Goal: Task Accomplishment & Management: Manage account settings

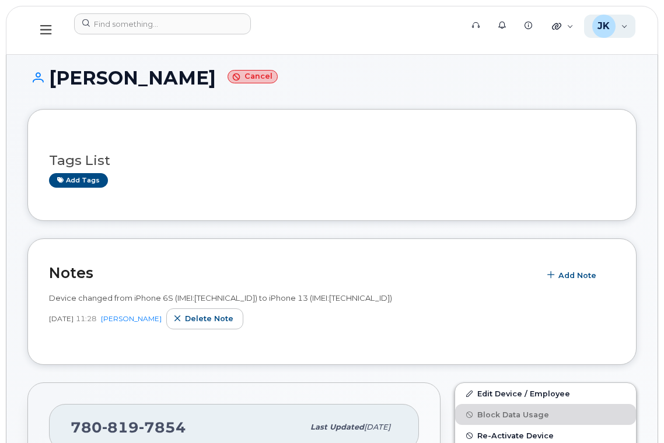
click at [623, 25] on div "JK Jayson Kralkay Wireless Admin" at bounding box center [610, 26] width 52 height 23
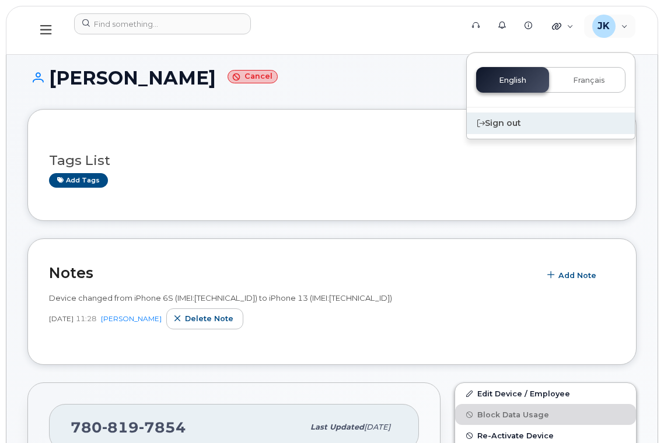
click at [505, 127] on div "Sign out" at bounding box center [551, 124] width 168 height 22
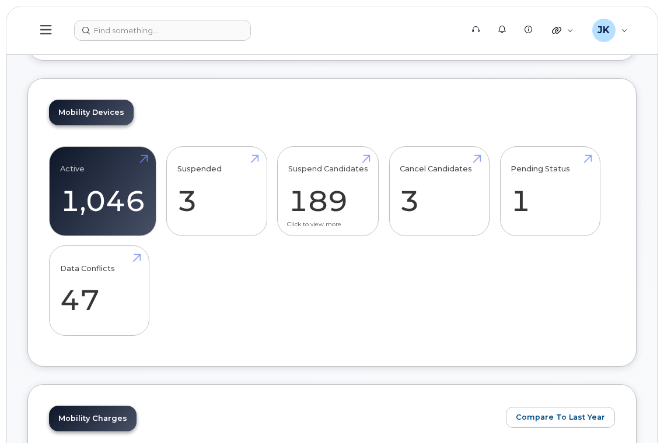
scroll to position [233, 0]
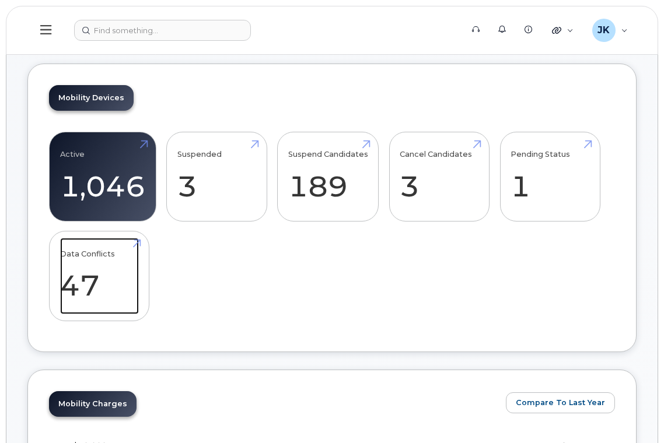
drag, startPoint x: 80, startPoint y: 281, endPoint x: 223, endPoint y: 262, distance: 144.7
click at [80, 281] on link "Data Conflicts 47" at bounding box center [99, 276] width 79 height 77
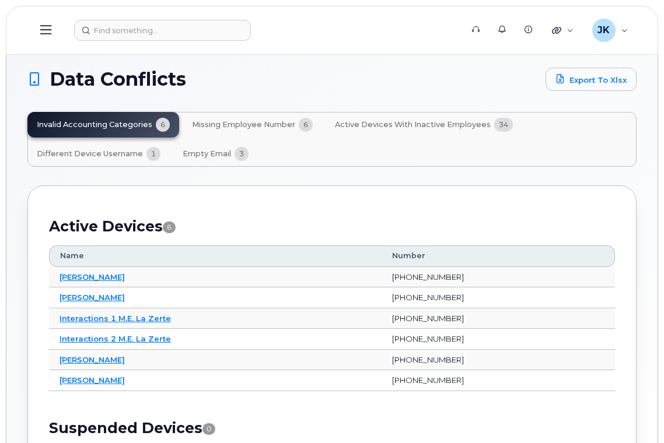
click at [247, 121] on span "Missing Employee Number" at bounding box center [243, 124] width 103 height 9
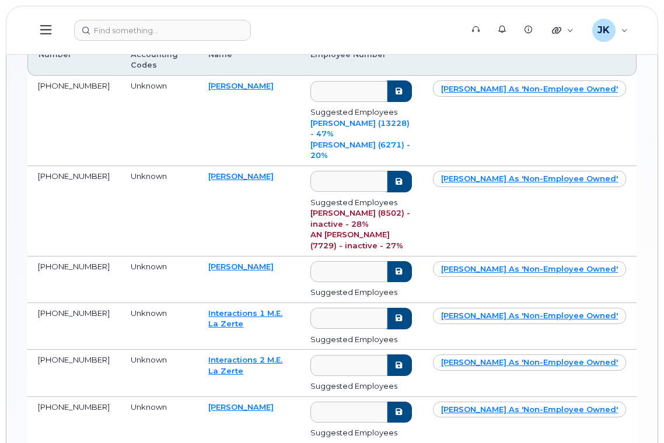
scroll to position [233, 0]
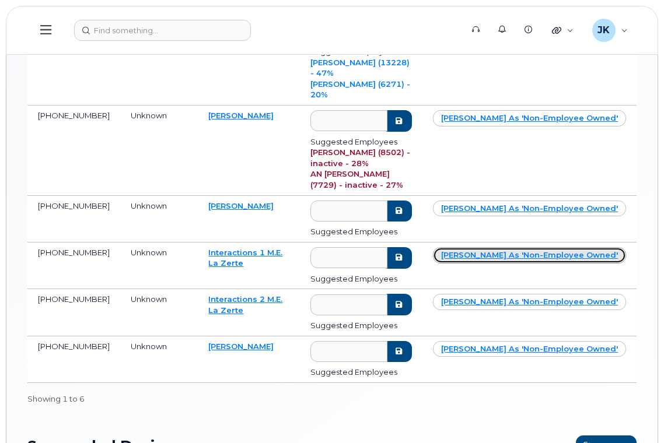
click at [541, 247] on link "Mark as 'non-employee owned'" at bounding box center [529, 255] width 193 height 16
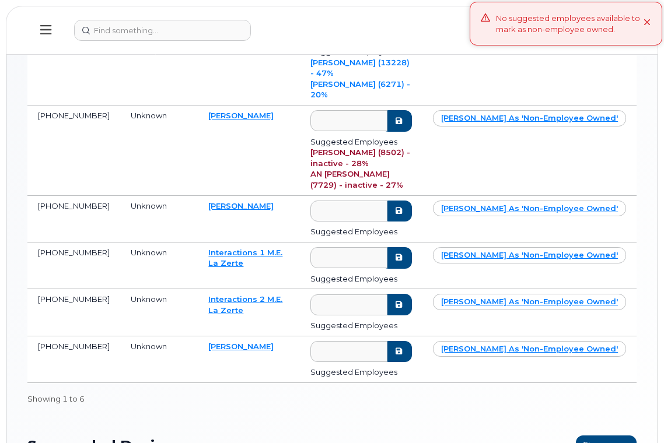
click at [529, 243] on td "Mark as 'non-employee owned'" at bounding box center [529, 266] width 214 height 47
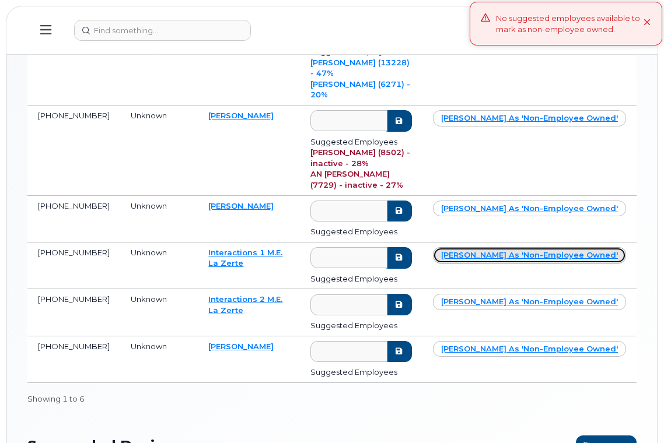
click at [531, 247] on link "Mark as 'non-employee owned'" at bounding box center [529, 255] width 193 height 16
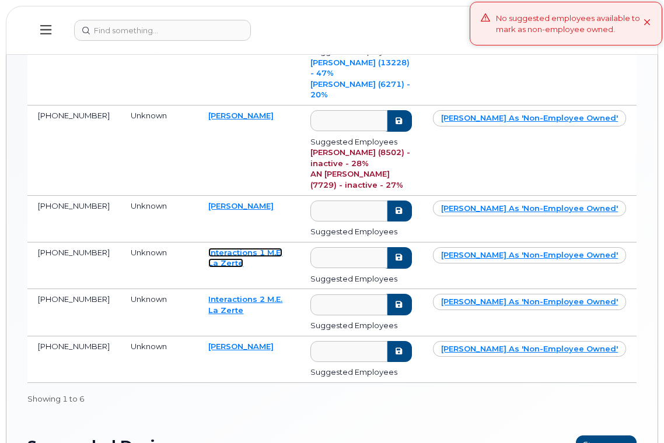
click at [219, 248] on link "Interactions 1 M.E. La Zerte" at bounding box center [245, 258] width 74 height 20
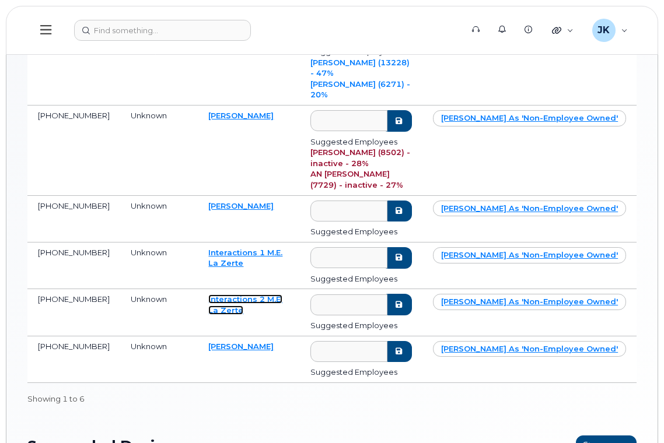
click at [240, 294] on link "Interactions 2 M.E. La Zerte" at bounding box center [245, 304] width 74 height 20
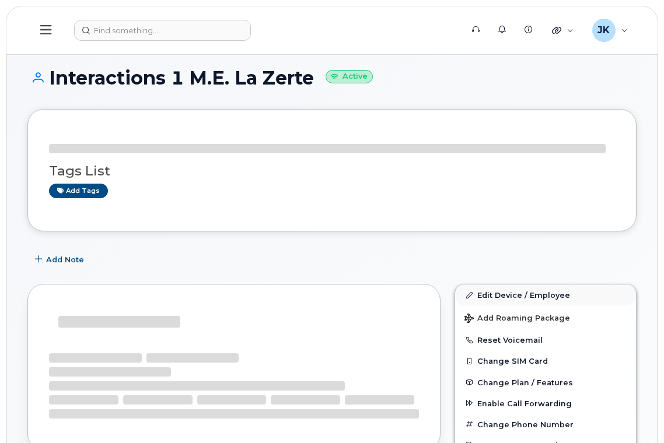
click at [503, 259] on div "Add Note" at bounding box center [331, 259] width 609 height 21
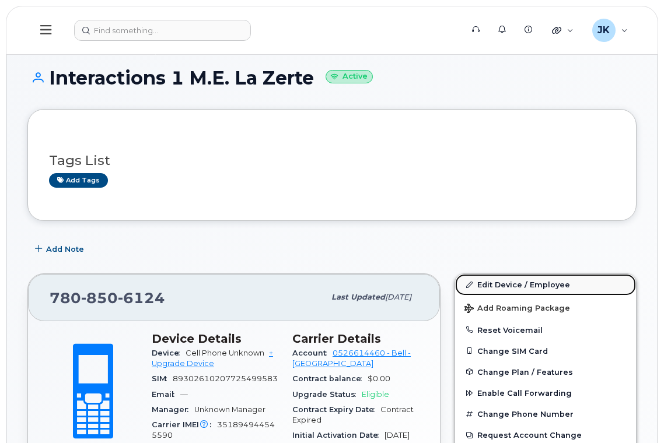
click at [513, 286] on link "Edit Device / Employee" at bounding box center [545, 284] width 181 height 21
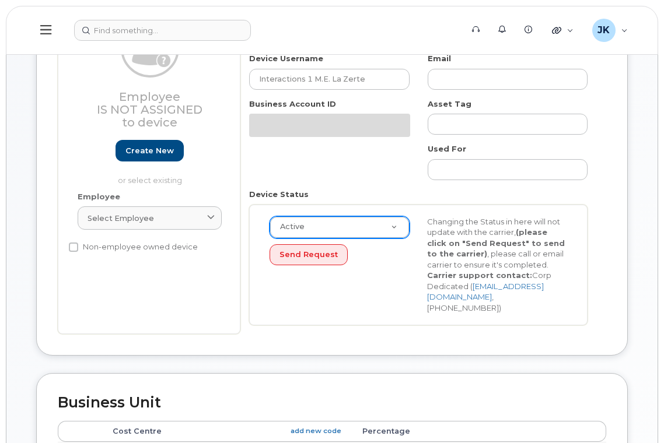
scroll to position [156, 0]
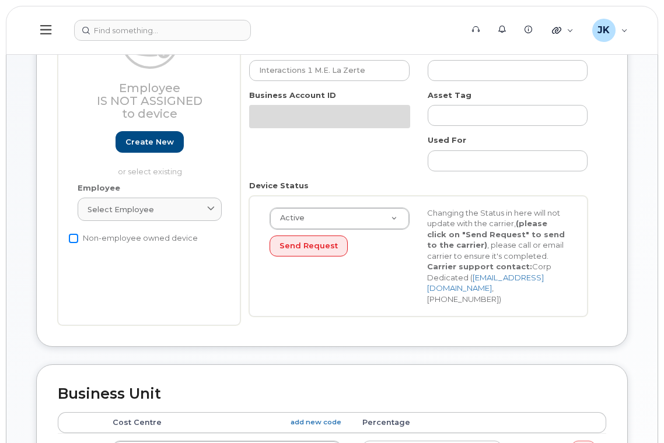
click at [71, 237] on input "Non-employee owned device" at bounding box center [73, 238] width 9 height 9
checkbox input "true"
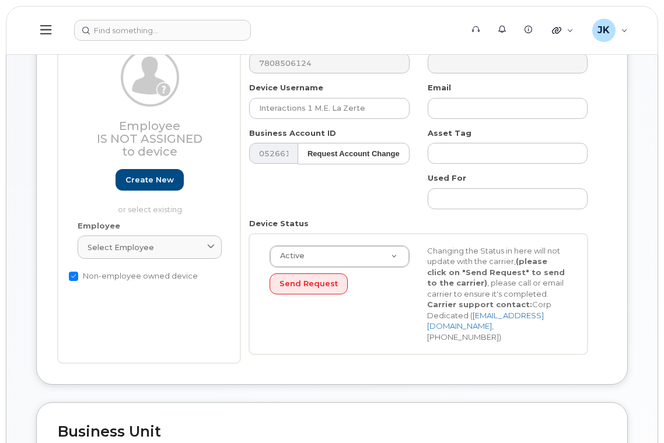
scroll to position [311, 0]
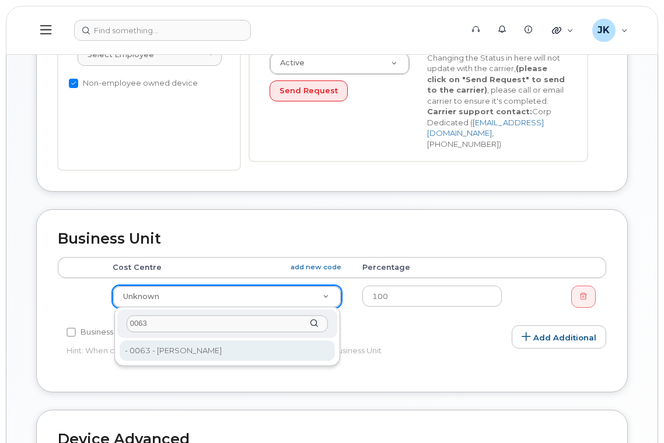
type input "0063"
type input "29663"
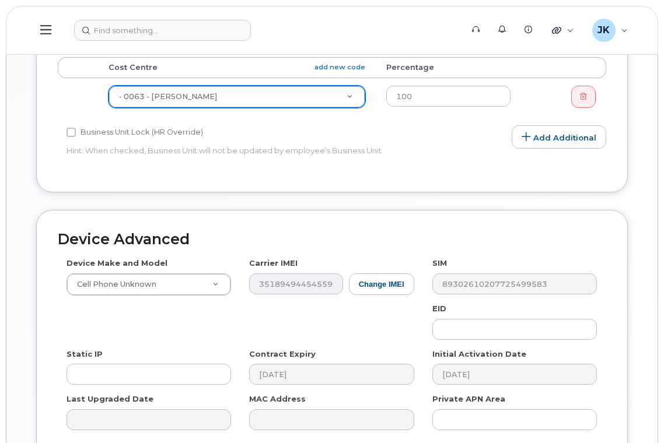
scroll to position [625, 0]
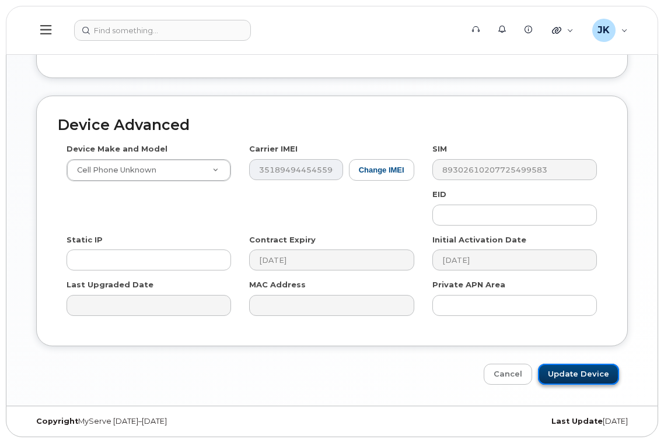
click at [581, 373] on input "Update Device" at bounding box center [578, 375] width 81 height 22
type input "Saving..."
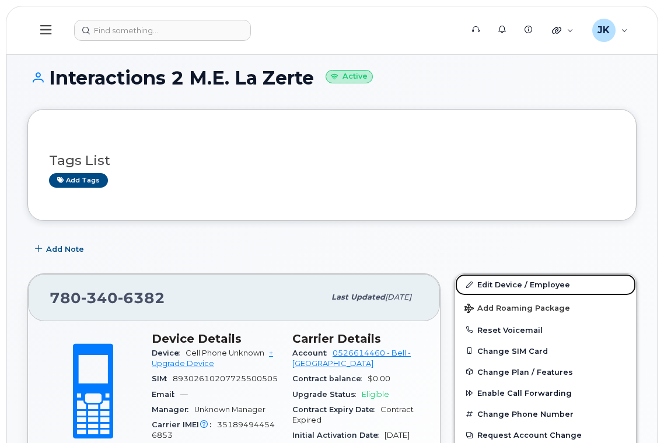
drag, startPoint x: 498, startPoint y: 280, endPoint x: 509, endPoint y: 273, distance: 13.4
click at [498, 280] on link "Edit Device / Employee" at bounding box center [545, 284] width 181 height 21
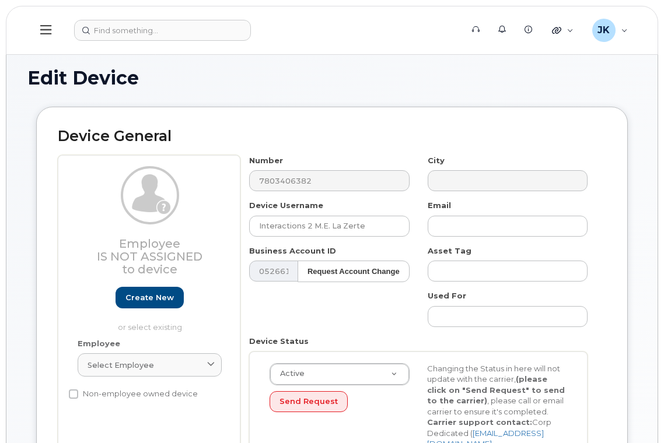
click at [79, 391] on label "Non-employee owned device" at bounding box center [133, 394] width 129 height 14
click at [78, 391] on input "Non-employee owned device" at bounding box center [73, 394] width 9 height 9
checkbox input "true"
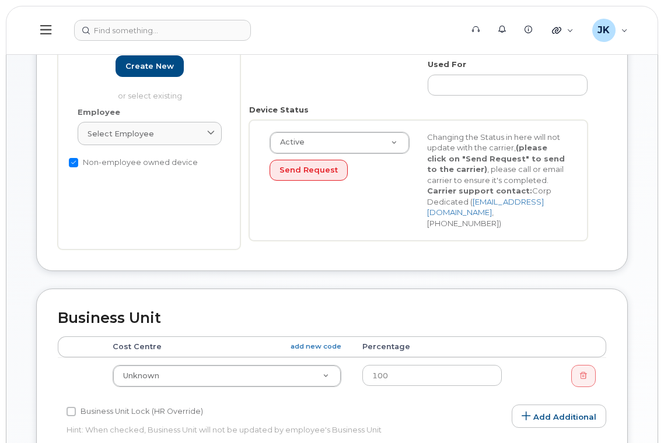
scroll to position [311, 0]
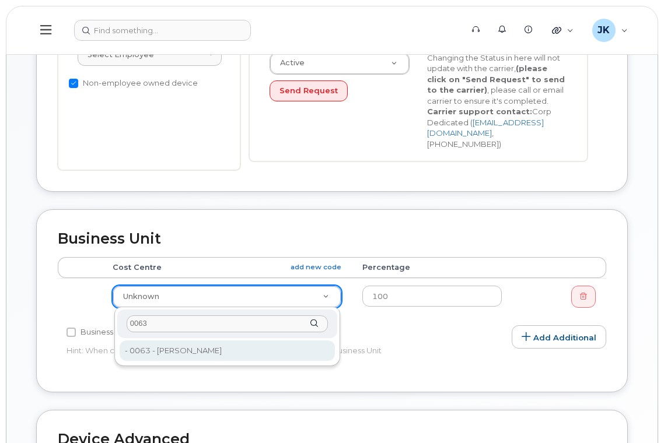
type input "0063"
type input "29663"
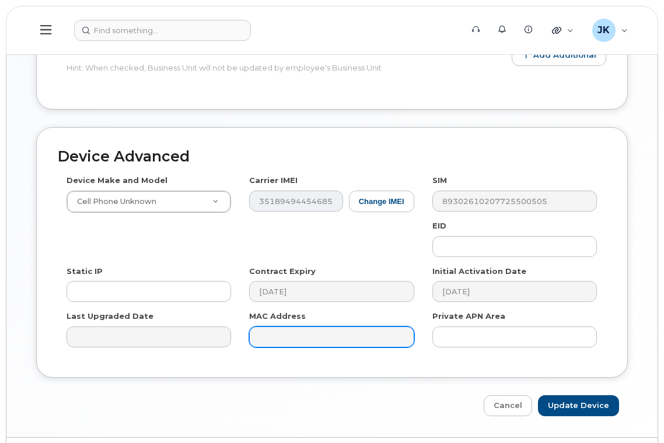
scroll to position [625, 0]
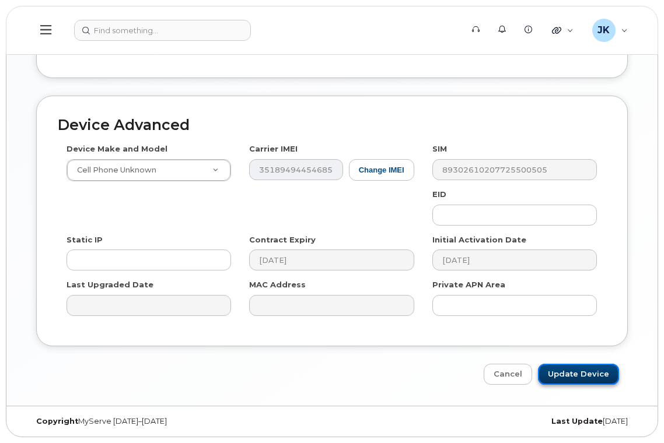
click at [562, 373] on input "Update Device" at bounding box center [578, 375] width 81 height 22
type input "Saving..."
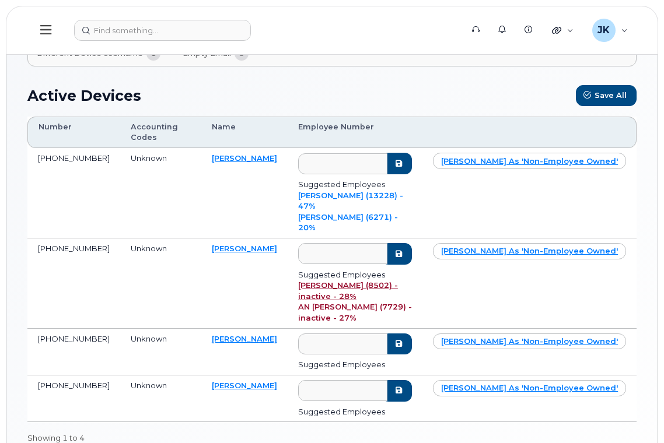
scroll to position [78, 0]
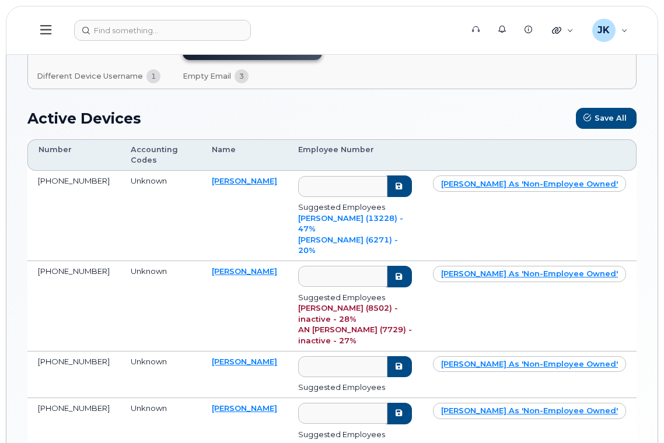
drag, startPoint x: 271, startPoint y: 356, endPoint x: 215, endPoint y: 355, distance: 56.6
click at [215, 398] on td "Samantha Chiluzi" at bounding box center [244, 421] width 86 height 47
copy link "Samantha Chiluzi"
click at [233, 404] on link "Samantha Chiluzi" at bounding box center [244, 408] width 65 height 9
drag, startPoint x: 266, startPoint y: 308, endPoint x: 211, endPoint y: 310, distance: 55.4
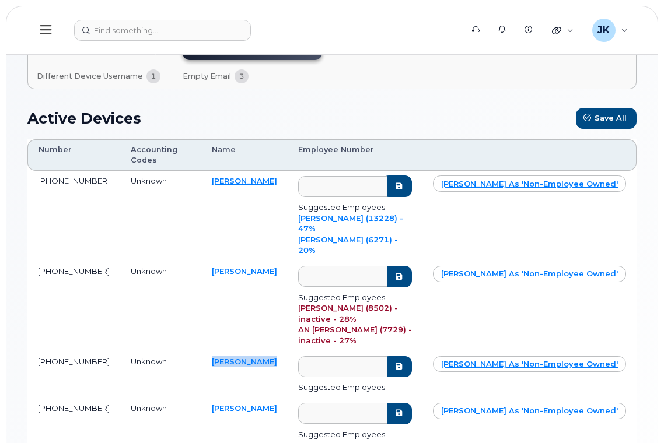
click at [211, 352] on td "Aisha Penddah" at bounding box center [244, 375] width 86 height 47
copy link "Aisha Penddah"
drag, startPoint x: 255, startPoint y: 240, endPoint x: 215, endPoint y: 243, distance: 40.3
click at [215, 261] on td "Tristan Aubry" at bounding box center [244, 306] width 86 height 90
copy link "Tristan Aubry"
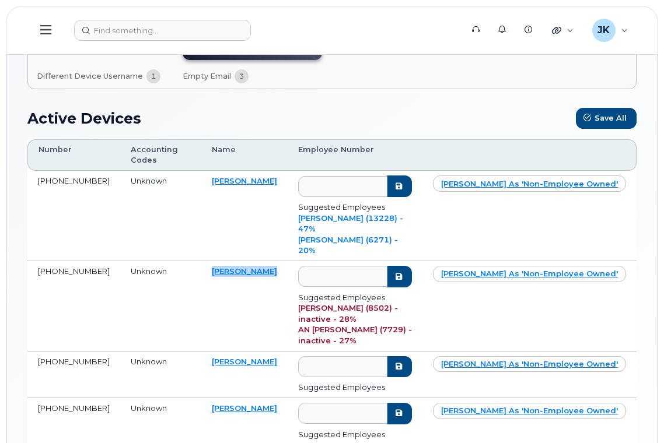
drag, startPoint x: 267, startPoint y: 169, endPoint x: 214, endPoint y: 170, distance: 53.1
click at [214, 171] on td "Carlos Casillas" at bounding box center [244, 216] width 86 height 90
copy link "Carlos Casillas"
click at [233, 176] on link "Carlos Casillas" at bounding box center [244, 180] width 65 height 9
click at [236, 357] on link "Aisha Penddah" at bounding box center [244, 361] width 65 height 9
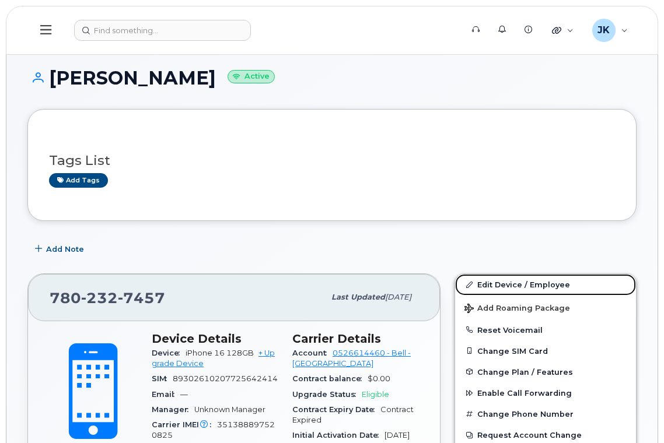
drag, startPoint x: 507, startPoint y: 285, endPoint x: 507, endPoint y: 271, distance: 14.0
click at [507, 285] on link "Edit Device / Employee" at bounding box center [545, 284] width 181 height 21
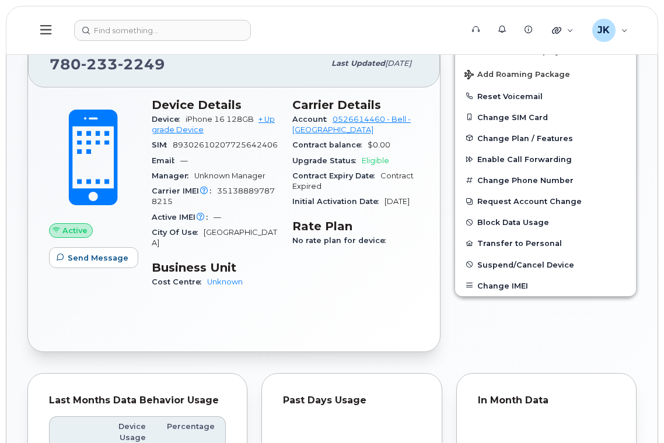
scroll to position [78, 0]
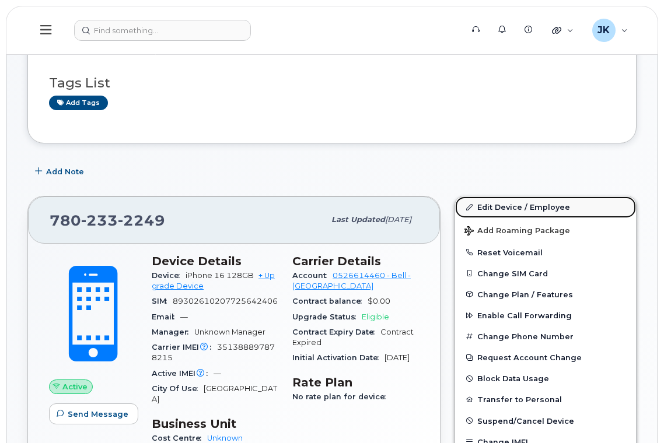
click at [523, 206] on link "Edit Device / Employee" at bounding box center [545, 207] width 181 height 21
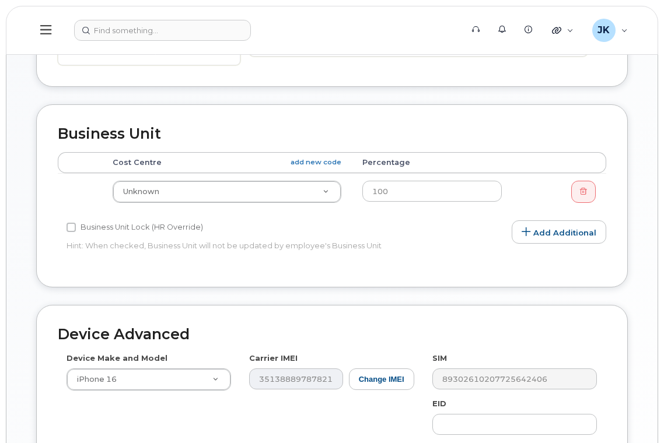
scroll to position [392, 0]
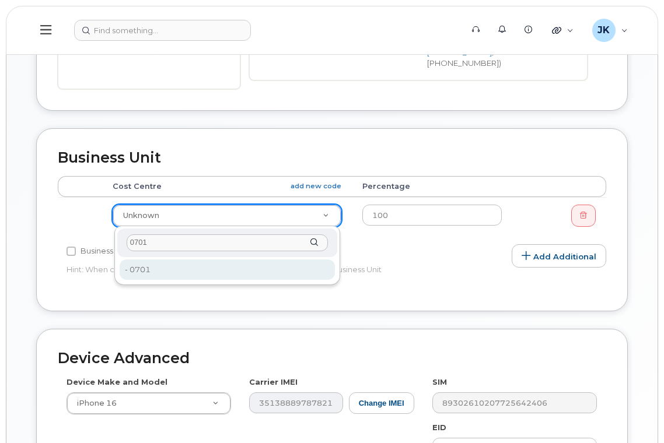
drag, startPoint x: 151, startPoint y: 241, endPoint x: 107, endPoint y: 241, distance: 43.7
click at [107, 241] on body "Support Alerts Knowledge Base Quicklinks Suspend / Cancel Device Change SIM Car…" at bounding box center [332, 142] width 664 height 1068
type input "4311"
type input "29937"
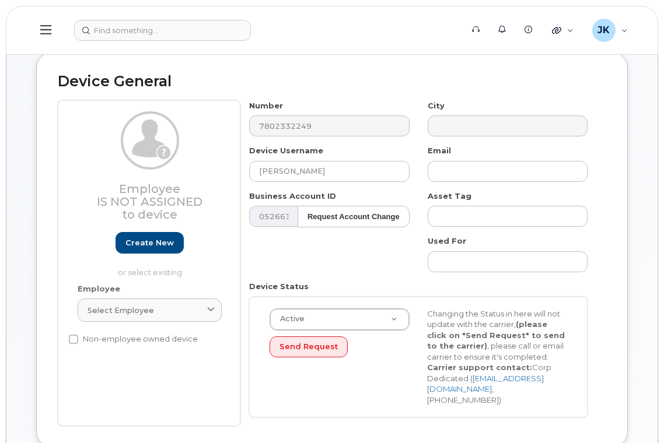
scroll to position [78, 0]
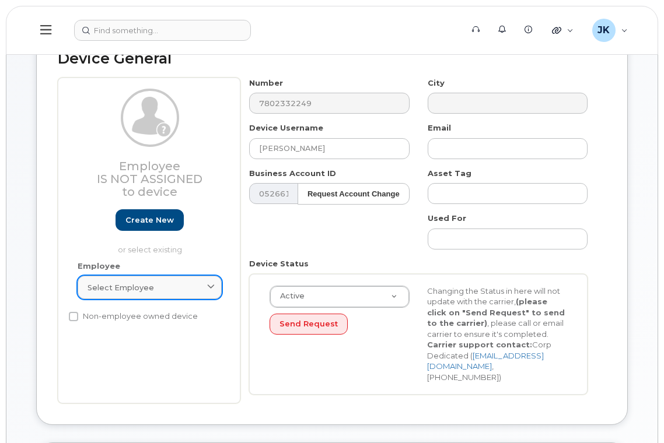
click at [122, 285] on span "Select employee" at bounding box center [120, 287] width 66 height 11
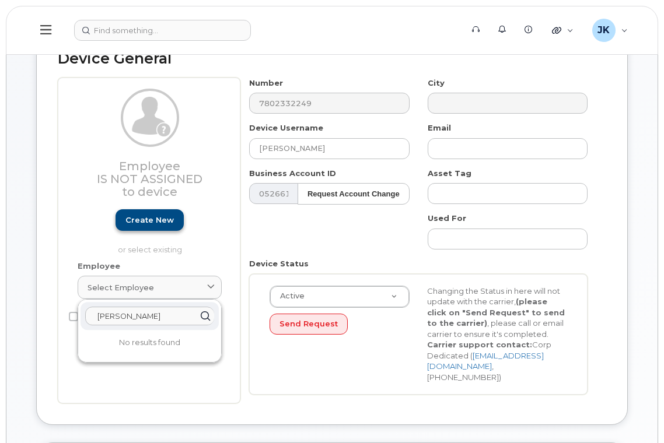
type input "carlos"
click at [144, 217] on link "Create new" at bounding box center [149, 220] width 68 height 22
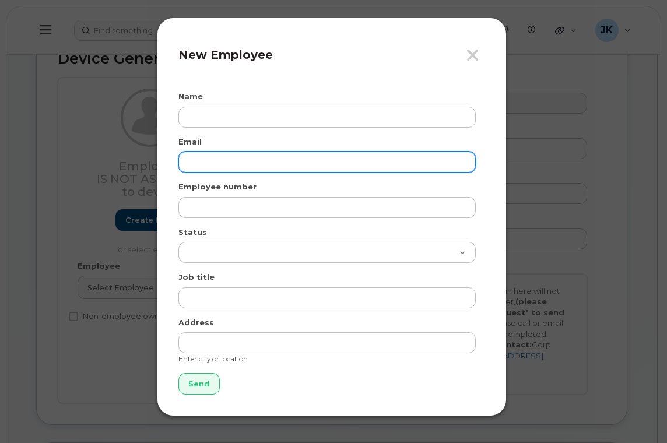
click at [211, 157] on input "email" at bounding box center [326, 162] width 297 height 21
paste input "carlos.casillas@epsb.ca"
type input "carlos.casillas@epsb.ca"
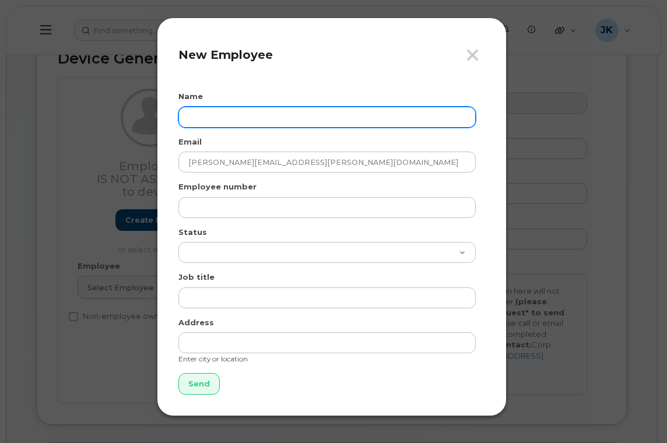
click at [211, 120] on input "text" at bounding box center [326, 117] width 297 height 21
paste input "Carlos Casillas"
type input "Carlos Casillas"
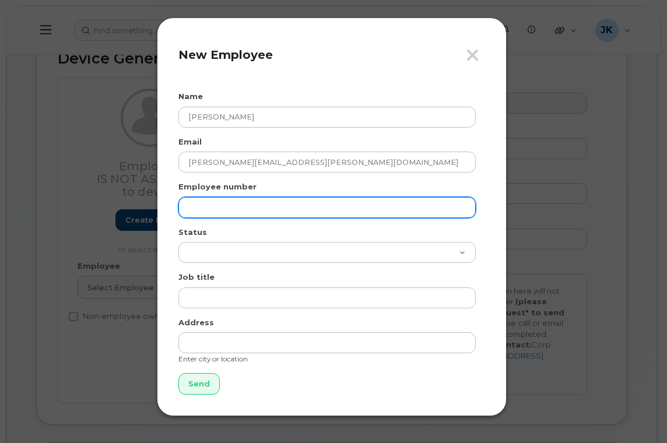
click at [224, 209] on input "text" at bounding box center [326, 207] width 297 height 21
paste input "48907"
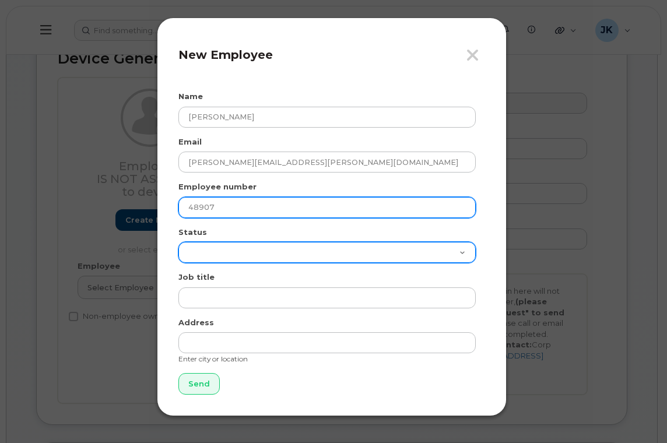
type input "48907"
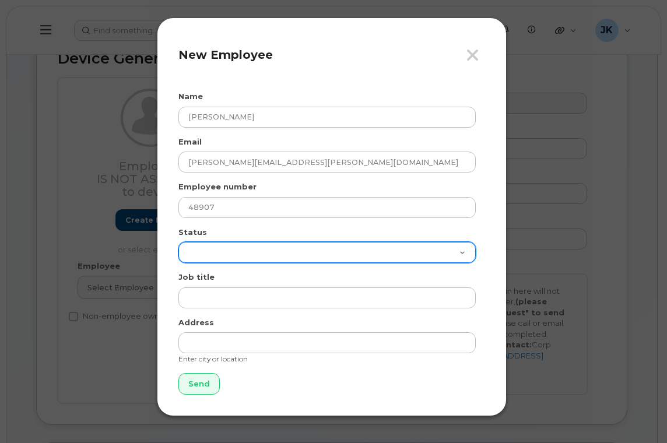
click at [202, 250] on select "Active On-Leave Long Term Short Term Maternity Leave Temp Layoff Inactive" at bounding box center [326, 252] width 297 height 21
select select "active"
click at [178, 242] on select "Active On-Leave Long Term Short Term Maternity Leave Temp Layoff Inactive" at bounding box center [326, 252] width 297 height 21
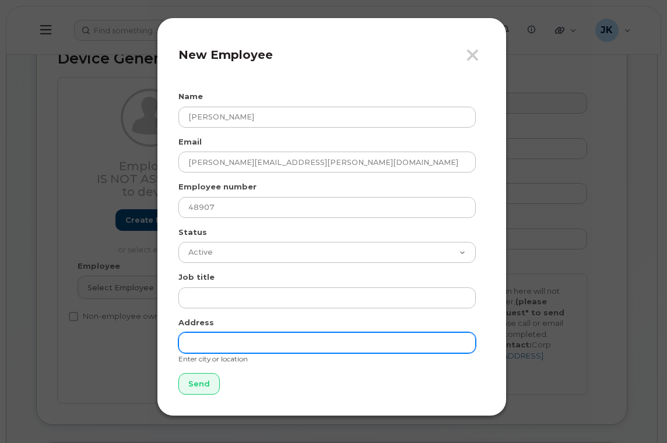
click at [215, 336] on input "text" at bounding box center [326, 342] width 297 height 21
type input "Edmonton"
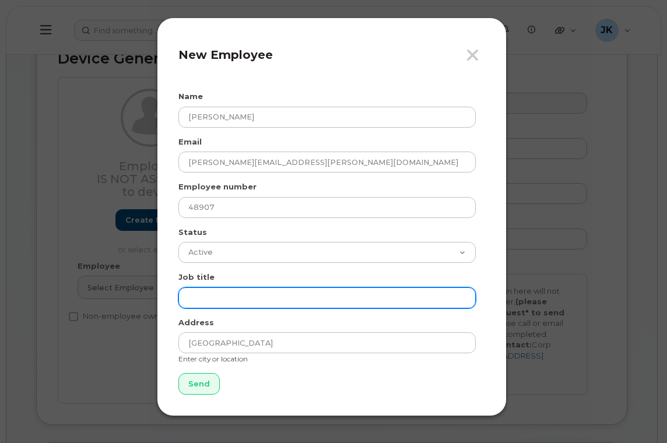
click at [208, 301] on input "text" at bounding box center [326, 297] width 297 height 21
paste input "Mental Health Therapist"
type input "Mental Health Therapist"
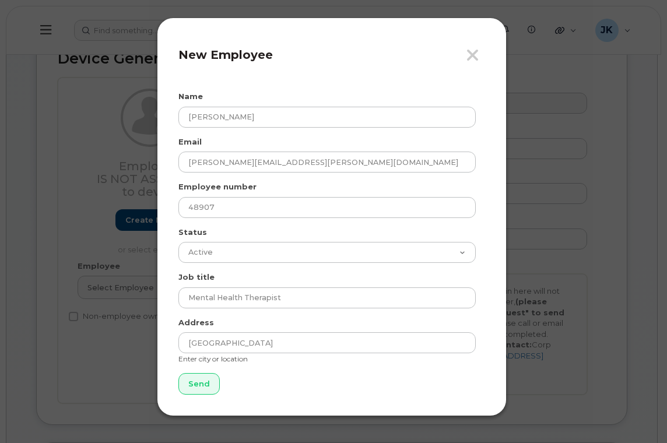
click at [304, 387] on form "Name Carlos Casillas Email carlos.casillas@epsb.ca Employee number 48907 Status…" at bounding box center [331, 243] width 307 height 304
click at [197, 388] on input "Send" at bounding box center [198, 384] width 41 height 22
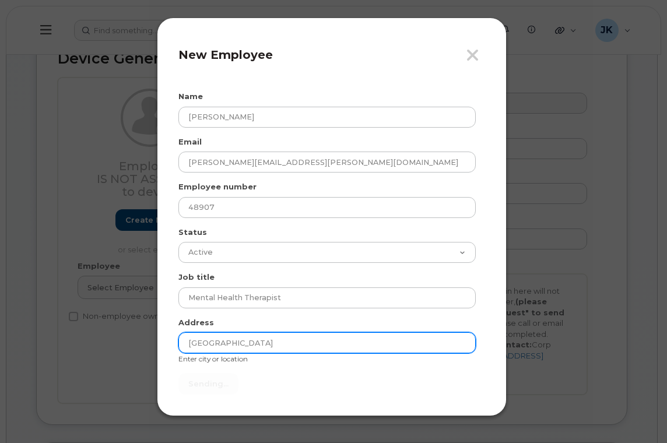
type input "Send"
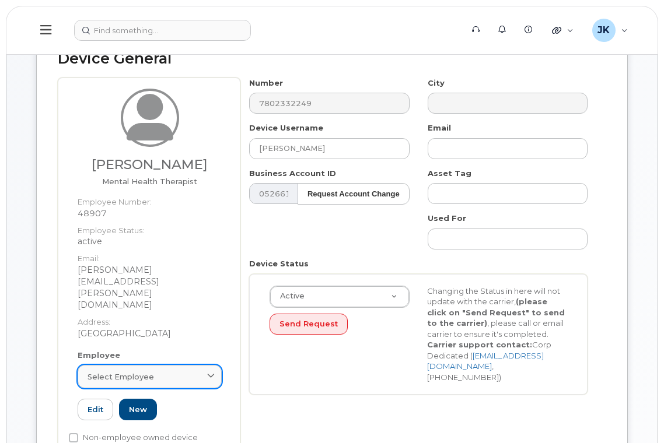
click at [156, 371] on div "Select employee" at bounding box center [149, 376] width 124 height 11
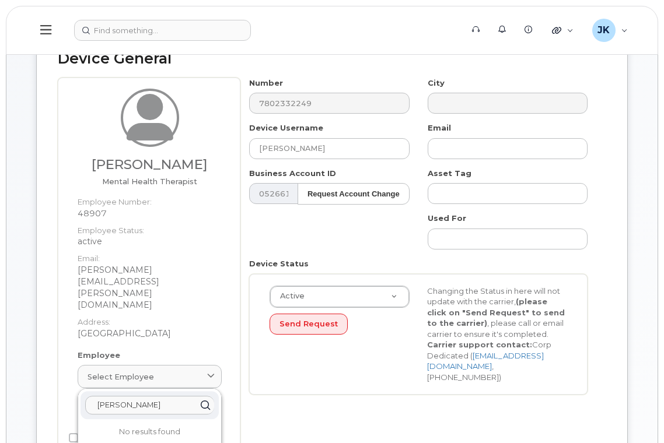
click at [126, 396] on input "carlos" at bounding box center [149, 405] width 129 height 19
click at [146, 396] on input "carlos" at bounding box center [149, 405] width 129 height 19
drag, startPoint x: 146, startPoint y: 371, endPoint x: 62, endPoint y: 370, distance: 83.4
click at [66, 370] on div "Carlos Casillas Mental Health Therapist Employee Number: 48907 Employee Status:…" at bounding box center [149, 271] width 183 height 387
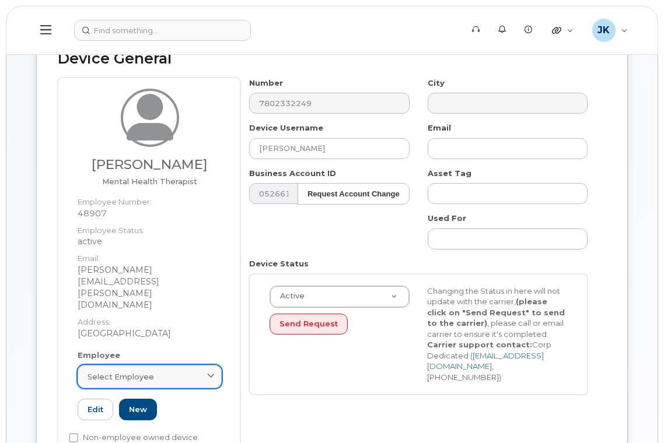
click at [145, 371] on span "Select employee" at bounding box center [120, 376] width 66 height 11
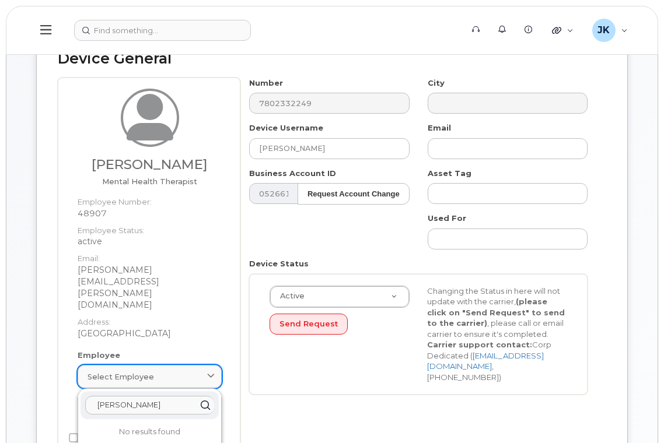
paste input "Carlos Casilla"
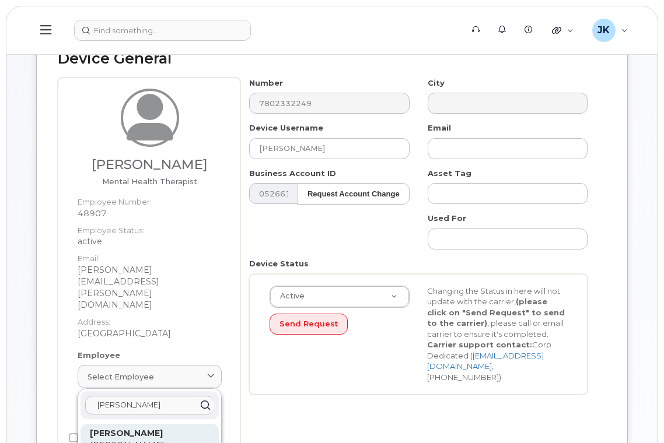
type input "Carlos Casillas"
click at [140, 428] on strong "Carlos Casillas" at bounding box center [126, 433] width 73 height 10
type input "48907"
type input "carlos.casillas@epsb.ca"
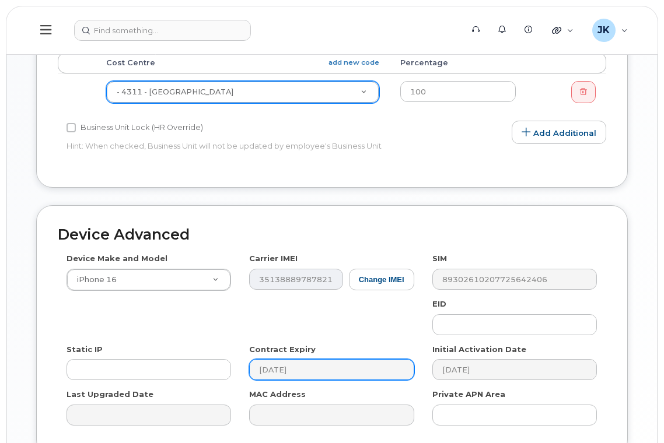
scroll to position [627, 0]
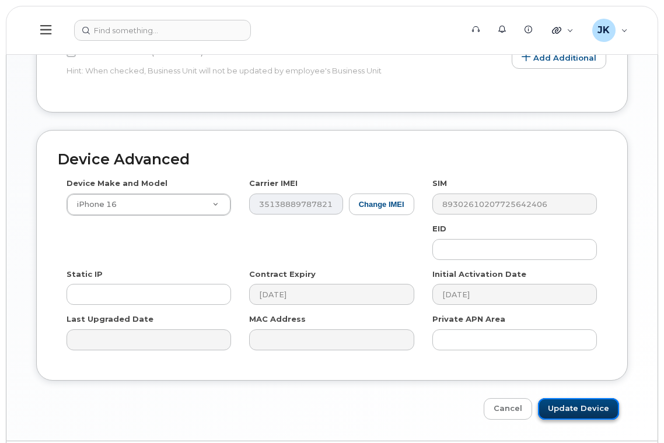
click at [558, 398] on input "Update Device" at bounding box center [578, 409] width 81 height 22
type input "Saving..."
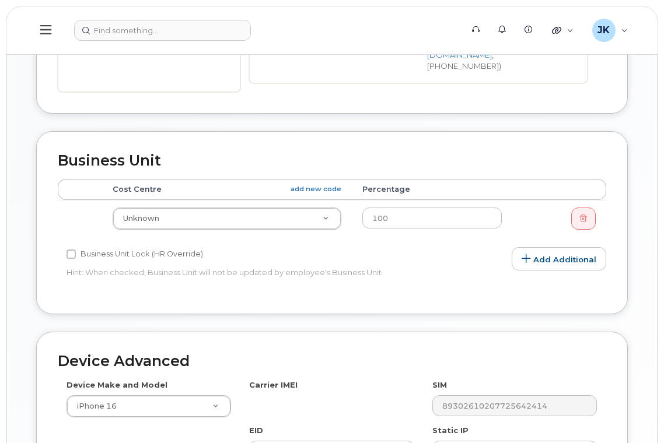
scroll to position [389, 0]
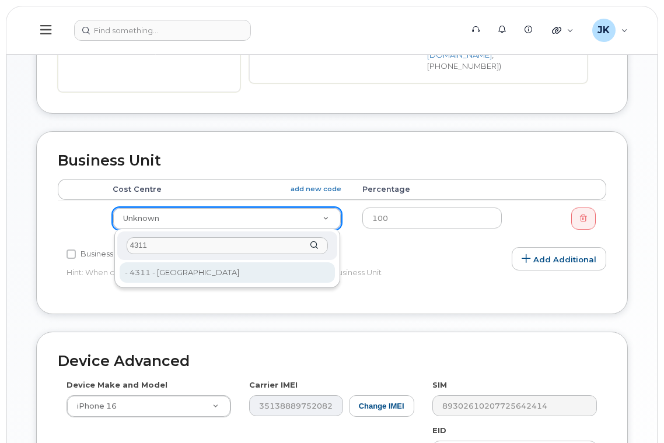
type input "4311"
type input "29937"
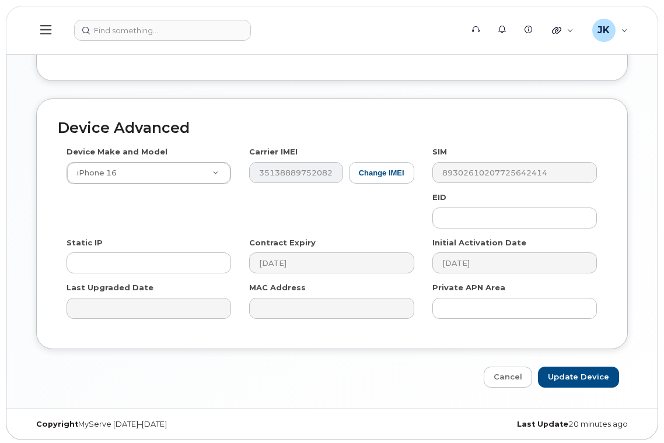
scroll to position [625, 0]
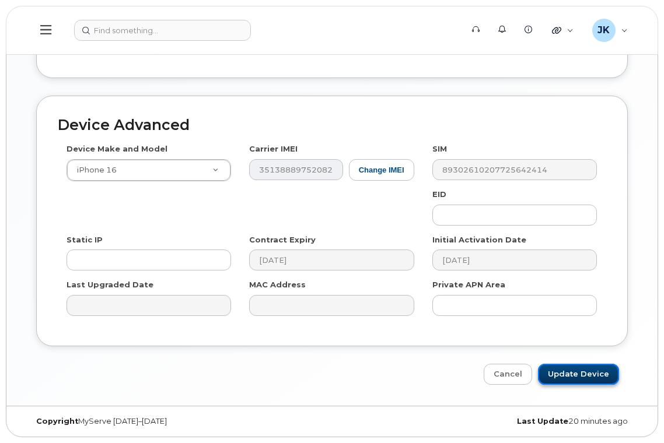
click at [573, 375] on input "Update Device" at bounding box center [578, 375] width 81 height 22
type input "Saving..."
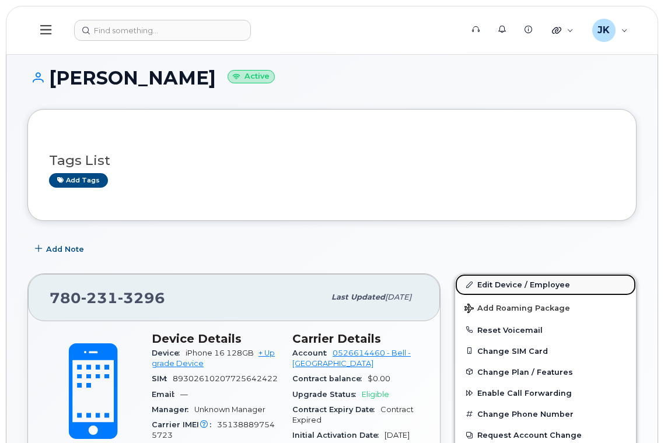
click at [507, 281] on link "Edit Device / Employee" at bounding box center [545, 284] width 181 height 21
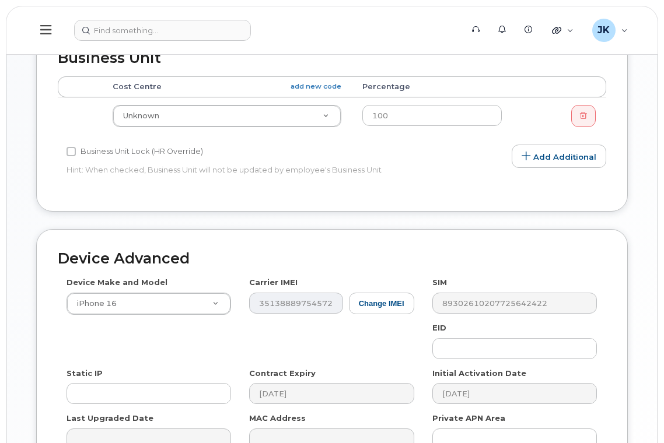
scroll to position [467, 0]
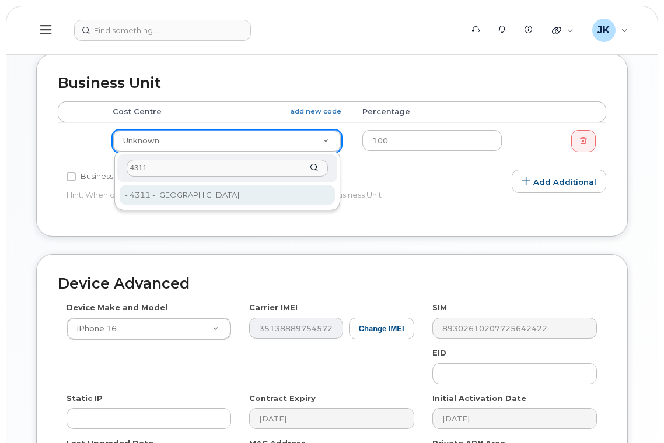
type input "4311"
type input "29937"
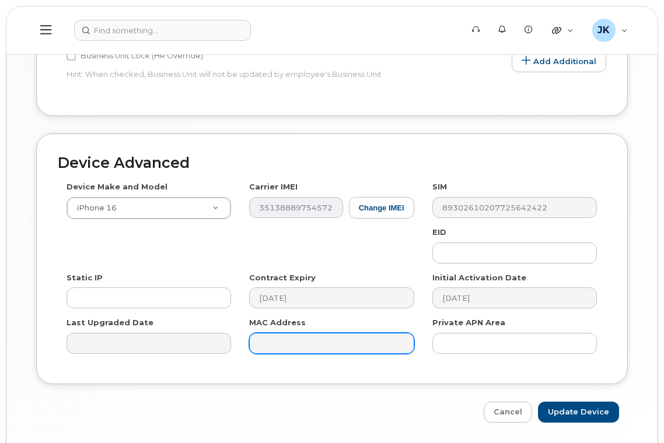
scroll to position [625, 0]
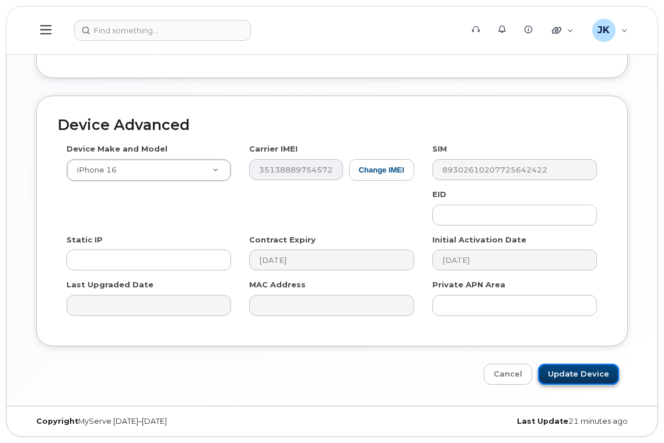
click at [565, 376] on input "Update Device" at bounding box center [578, 375] width 81 height 22
type input "Saving..."
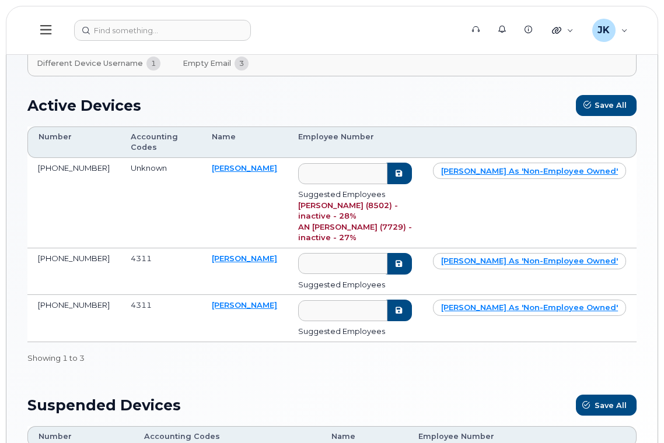
scroll to position [152, 0]
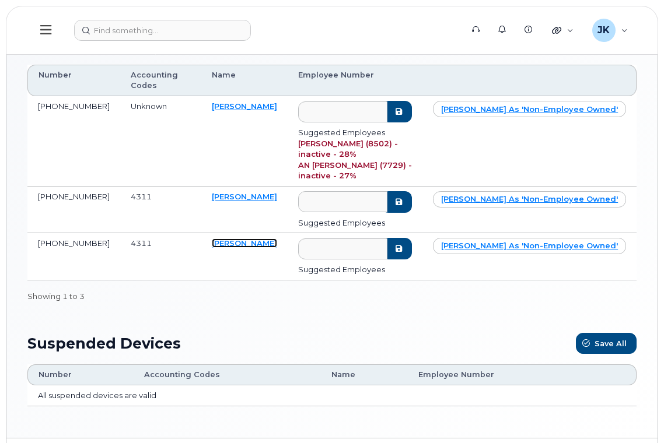
click at [235, 239] on link "[PERSON_NAME]" at bounding box center [244, 243] width 65 height 9
click at [233, 192] on link "[PERSON_NAME]" at bounding box center [244, 196] width 65 height 9
click at [230, 101] on link "[PERSON_NAME]" at bounding box center [244, 105] width 65 height 9
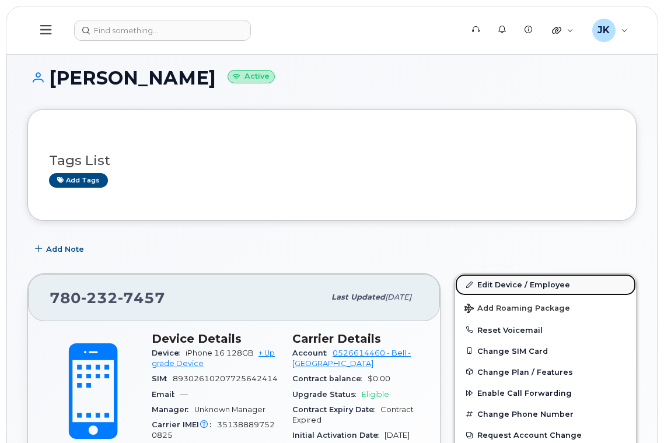
click at [515, 293] on link "Edit Device / Employee" at bounding box center [545, 284] width 181 height 21
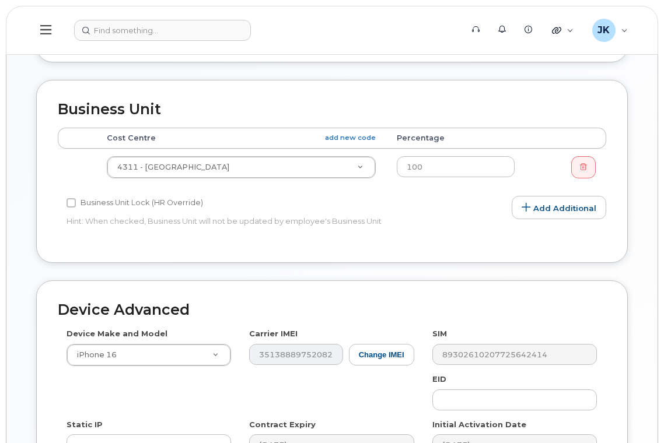
scroll to position [467, 0]
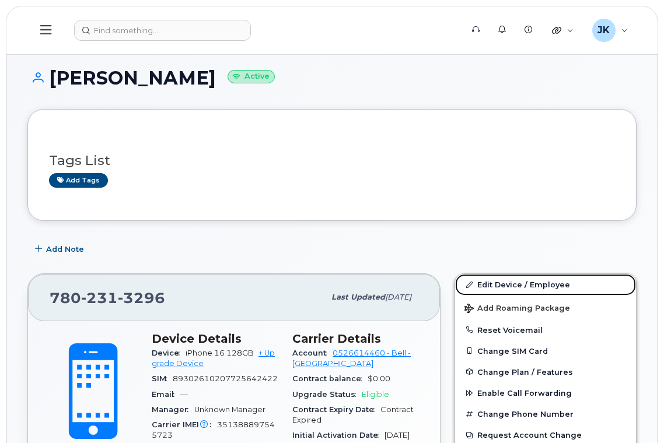
drag, startPoint x: 504, startPoint y: 282, endPoint x: 493, endPoint y: 252, distance: 32.1
click at [504, 282] on link "Edit Device / Employee" at bounding box center [545, 284] width 181 height 21
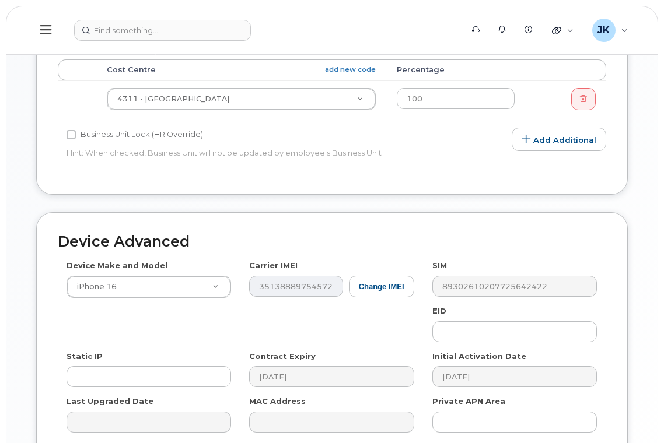
scroll to position [389, 0]
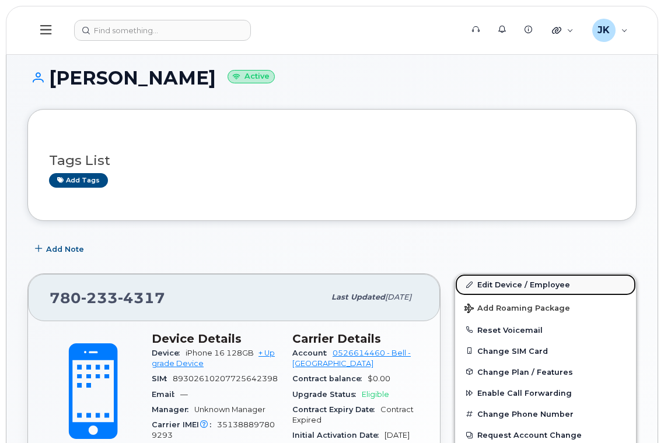
click at [517, 280] on link "Edit Device / Employee" at bounding box center [545, 284] width 181 height 21
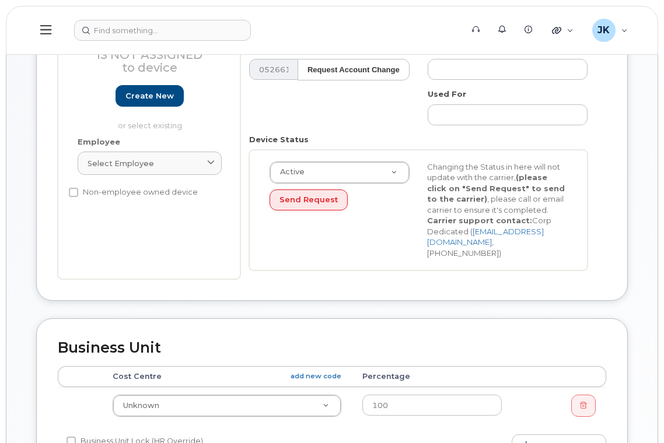
scroll to position [389, 0]
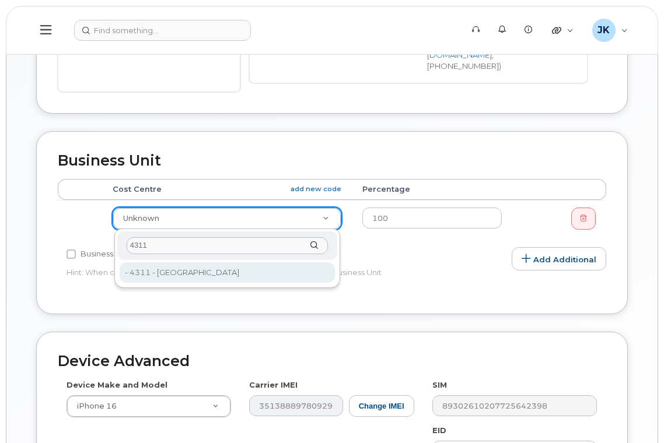
type input "4311"
type input "29937"
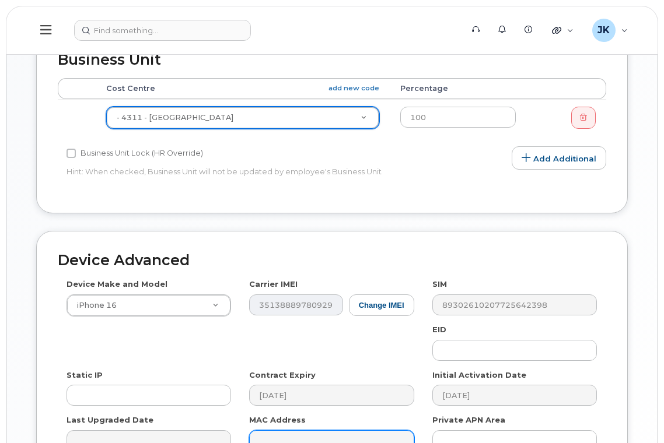
scroll to position [625, 0]
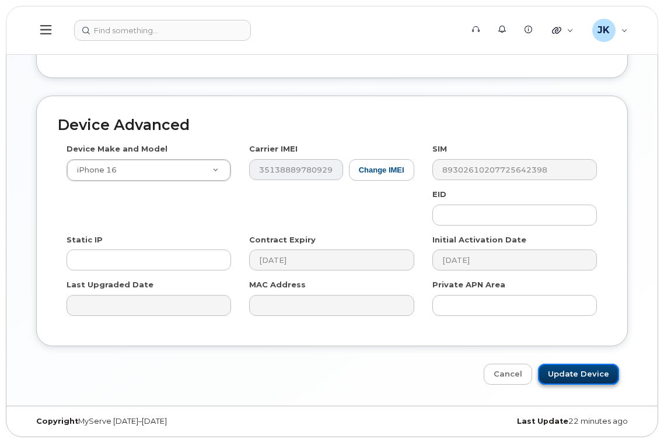
click at [576, 375] on input "Update Device" at bounding box center [578, 375] width 81 height 22
type input "Saving..."
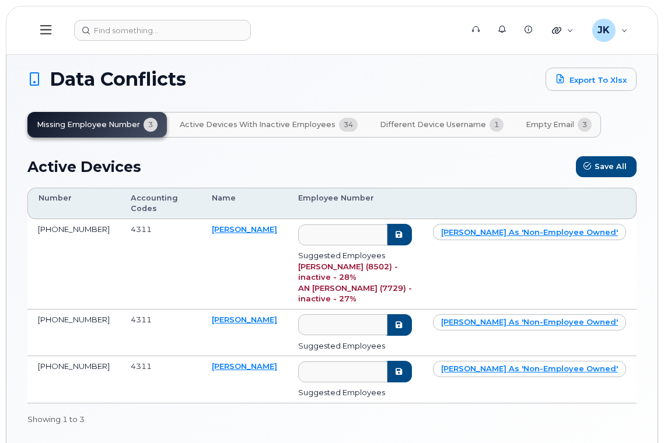
click at [42, 29] on icon at bounding box center [45, 29] width 11 height 13
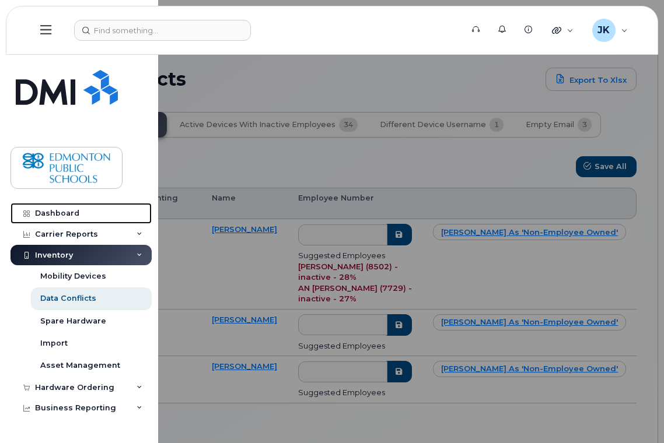
click at [58, 213] on div "Dashboard" at bounding box center [57, 213] width 44 height 9
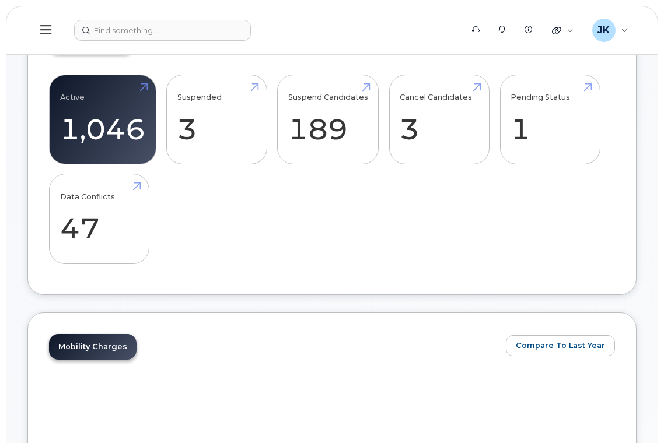
scroll to position [311, 0]
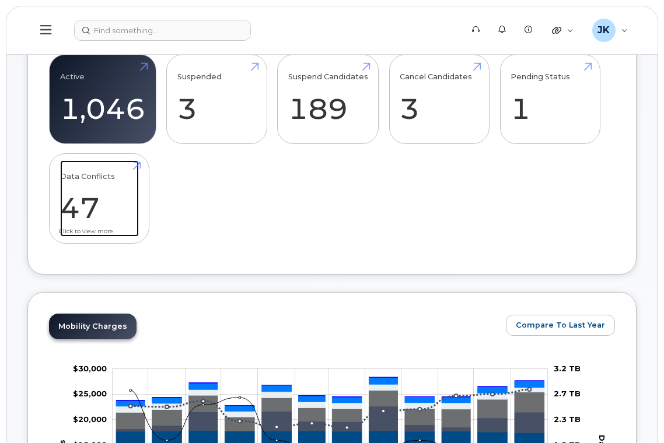
click at [75, 197] on link "Data Conflicts 47" at bounding box center [99, 198] width 79 height 77
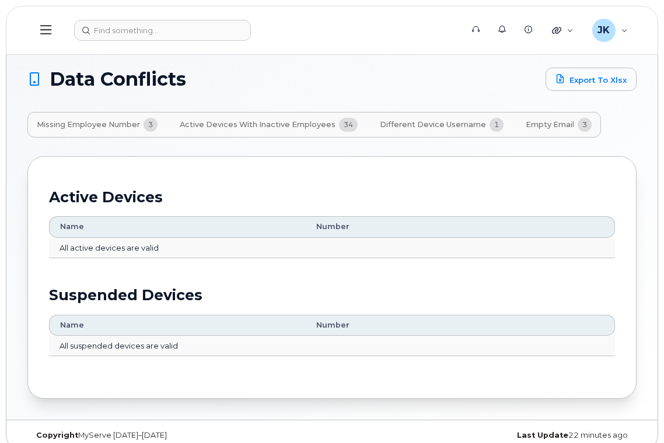
click at [553, 122] on span "Empty Email" at bounding box center [549, 124] width 48 height 9
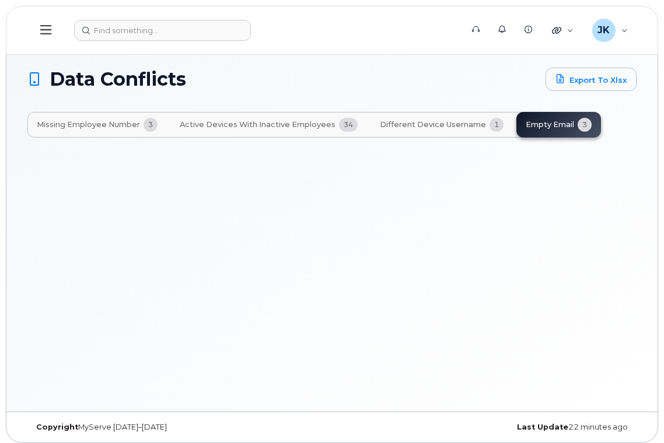
click at [87, 125] on span "Missing Employee Number" at bounding box center [88, 124] width 103 height 9
